Goal: Information Seeking & Learning: Compare options

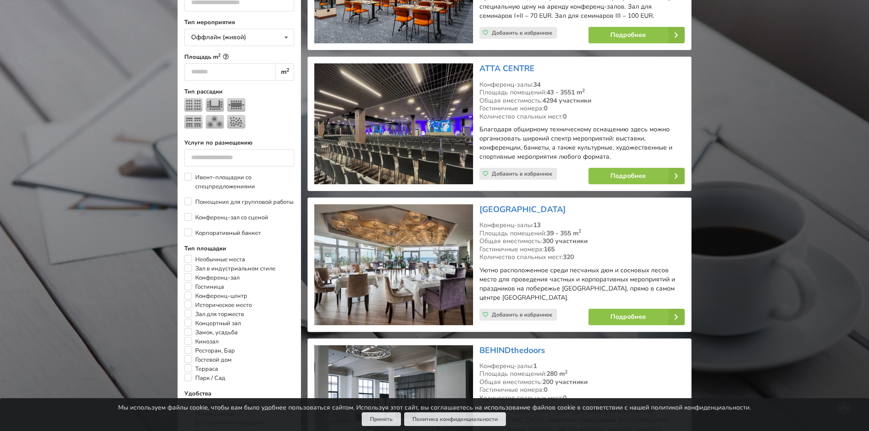
scroll to position [411, 0]
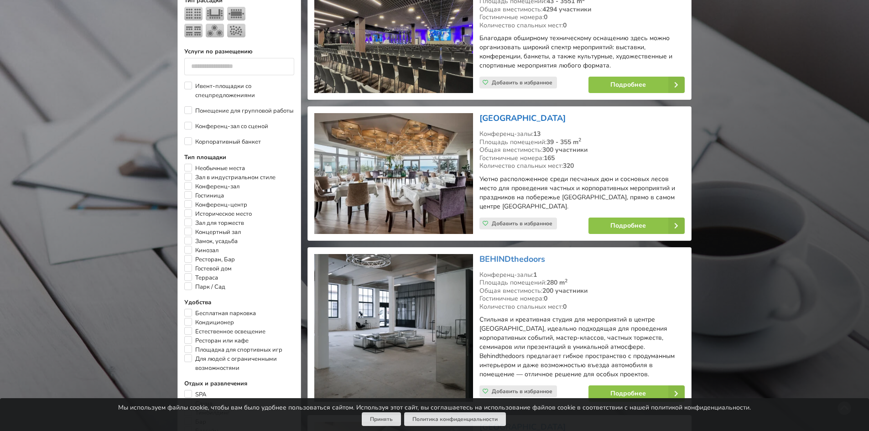
click at [513, 113] on link "[GEOGRAPHIC_DATA]" at bounding box center [523, 118] width 86 height 11
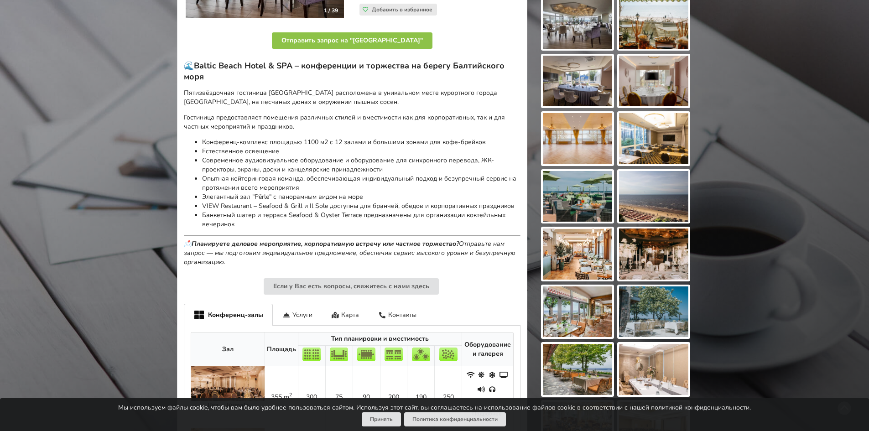
scroll to position [365, 0]
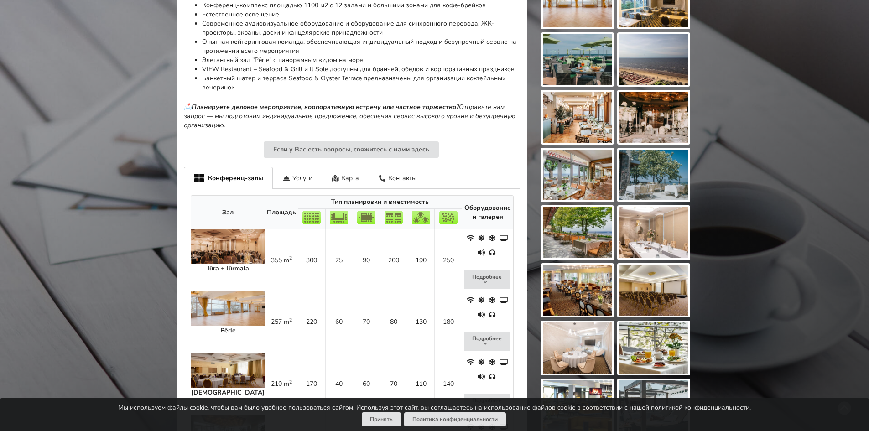
click at [269, 263] on td "355 m 2" at bounding box center [281, 260] width 33 height 62
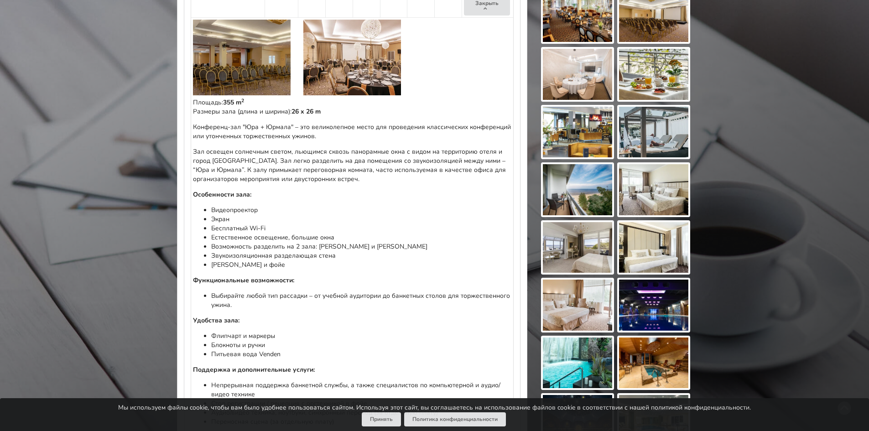
scroll to position [730, 0]
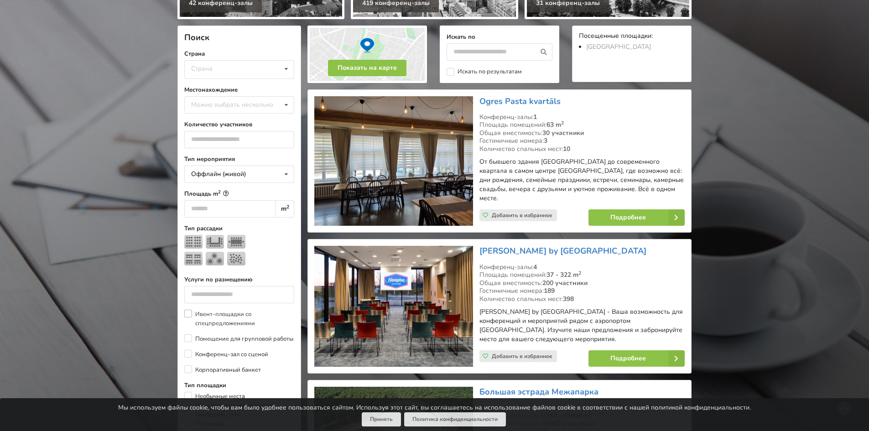
scroll to position [365, 0]
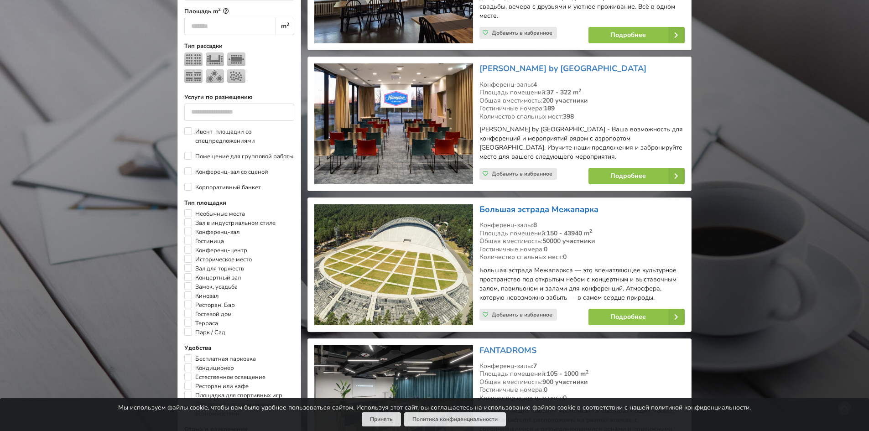
click at [492, 204] on link "Большая эстрада Межапарка" at bounding box center [539, 209] width 119 height 11
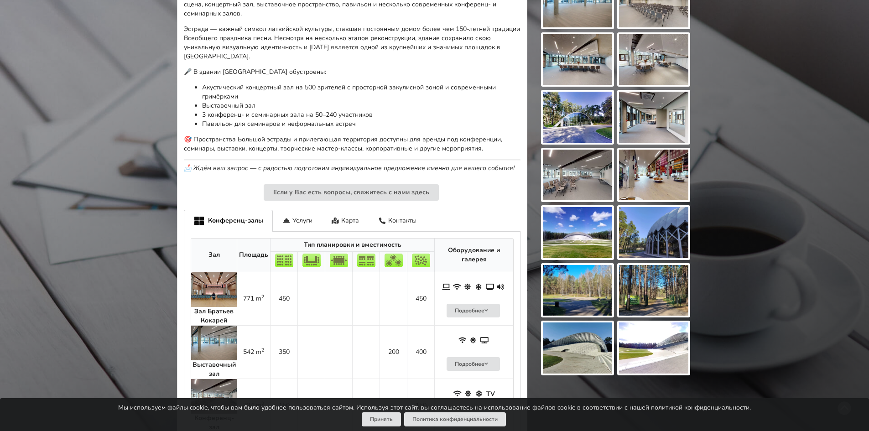
scroll to position [502, 0]
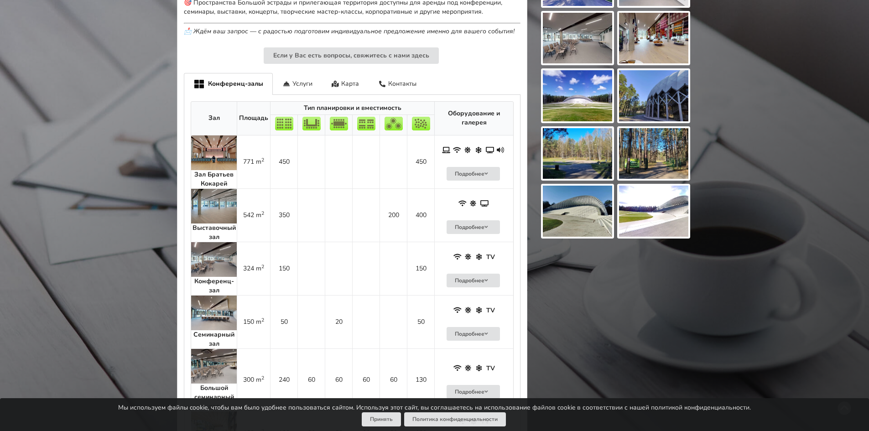
click at [232, 261] on img at bounding box center [214, 259] width 46 height 35
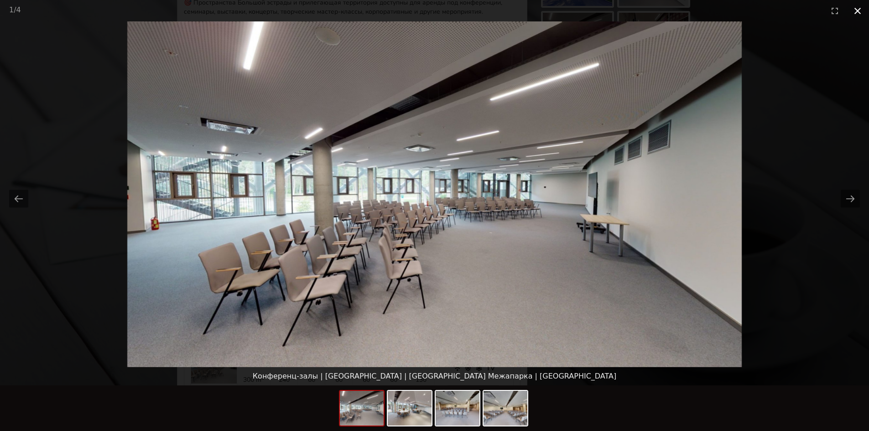
click at [860, 17] on button "Close gallery" at bounding box center [857, 10] width 23 height 21
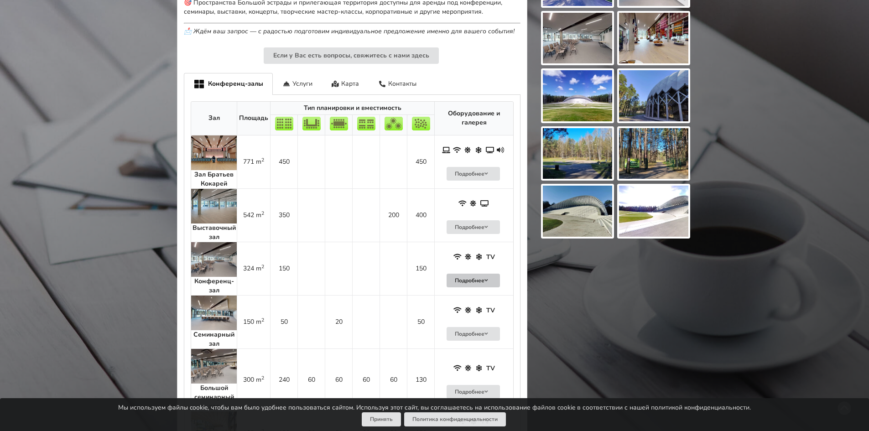
click at [461, 277] on button "Подробнее" at bounding box center [474, 281] width 54 height 14
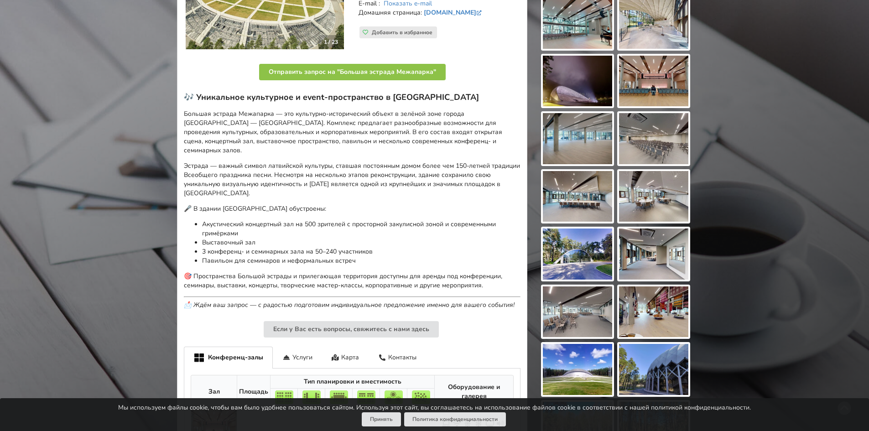
scroll to position [0, 0]
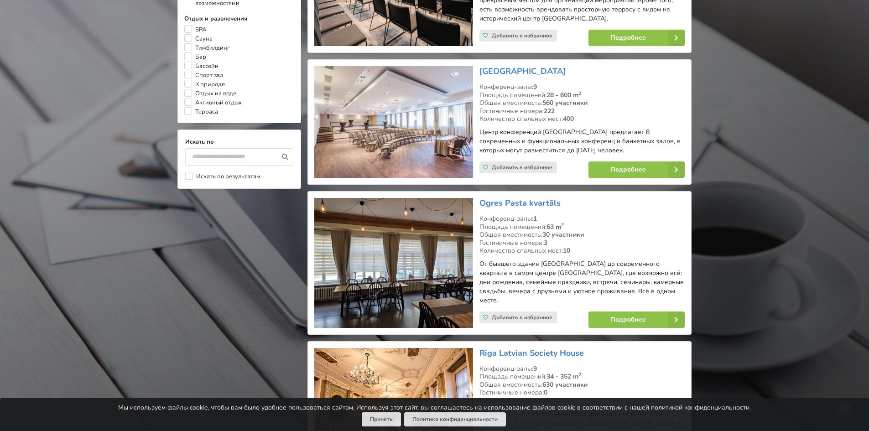
scroll to position [912, 0]
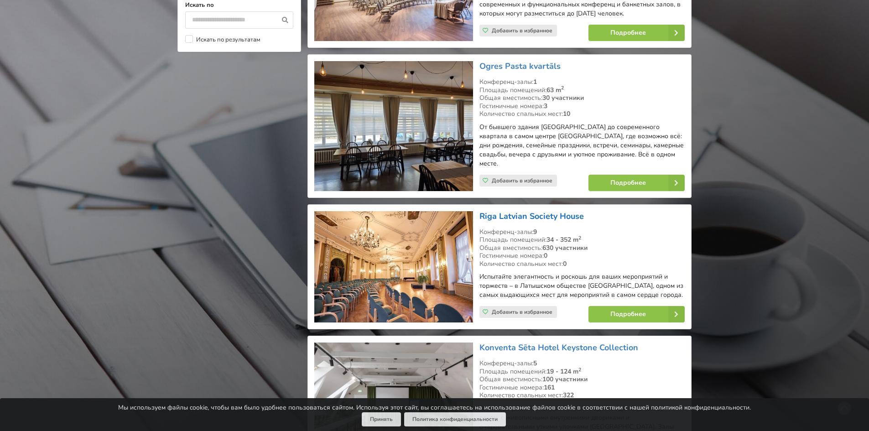
click at [542, 211] on link "Riga Latvian Society House" at bounding box center [532, 216] width 104 height 11
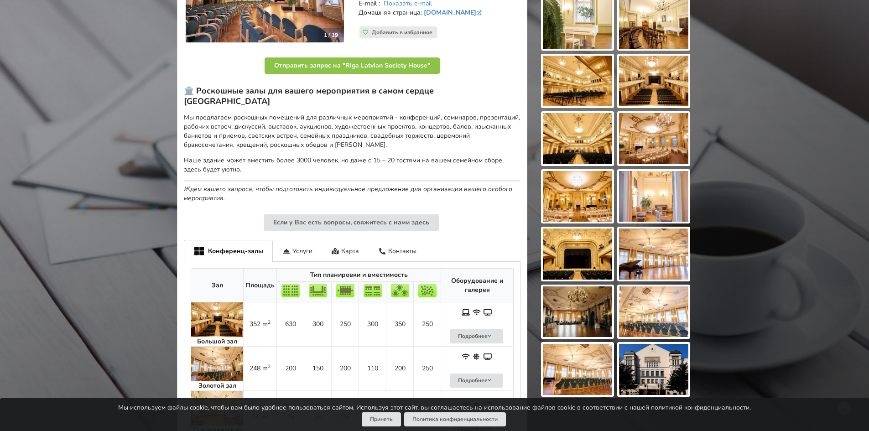
scroll to position [411, 0]
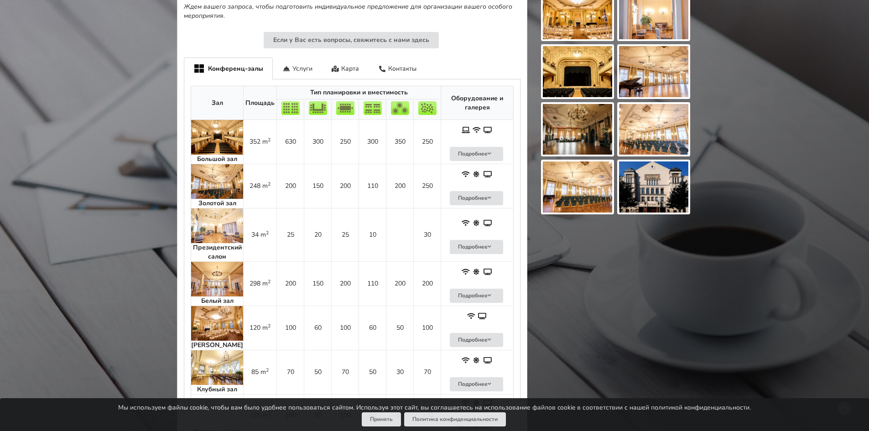
click at [395, 244] on td at bounding box center [399, 234] width 27 height 53
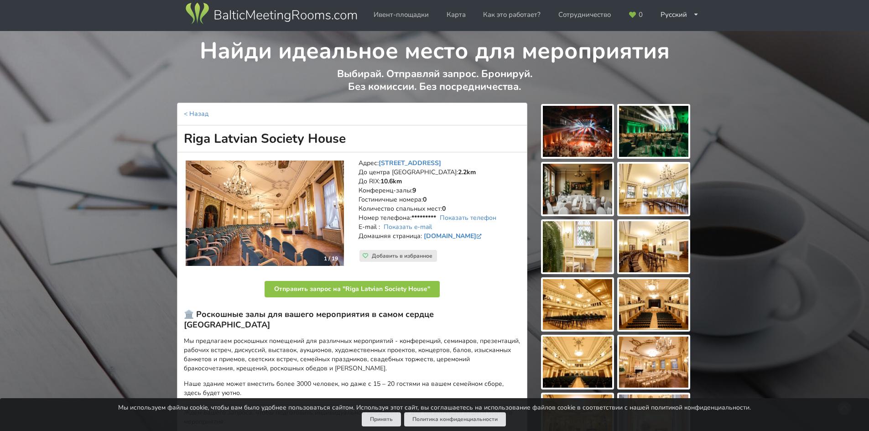
scroll to position [0, 0]
